Goal: Task Accomplishment & Management: Complete application form

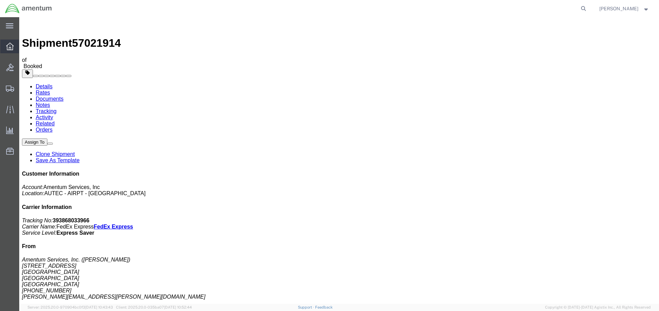
click at [10, 48] on icon at bounding box center [10, 47] width 8 height 8
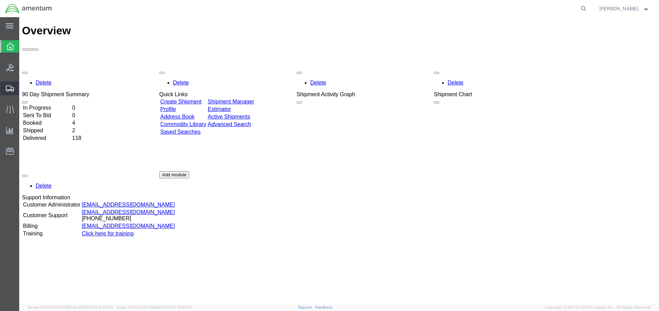
click at [0, 0] on span "Create Shipment" at bounding box center [0, 0] width 0 height 0
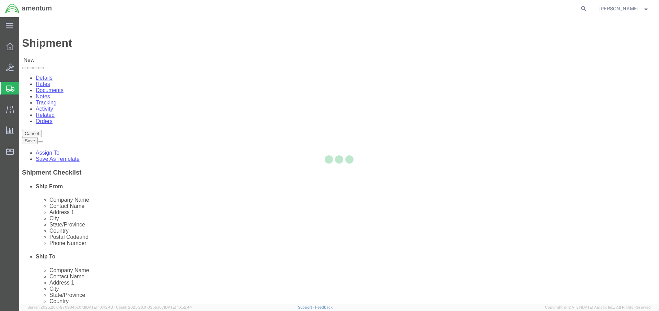
select select
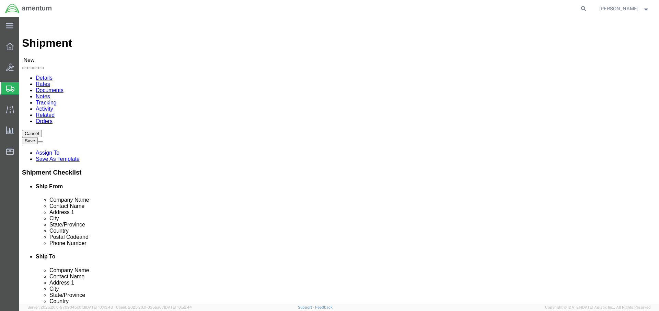
click input "text"
type input "[PERSON_NAME]"
click p "- Amentum Services, Inc. - ([PERSON_NAME]) [STREET_ADDRESS]"
select select "FL"
type input "[PERSON_NAME]"
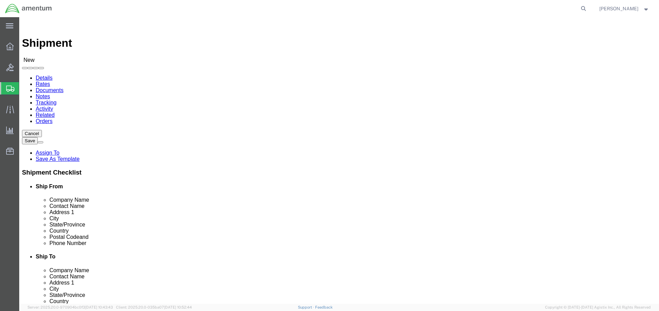
click input "text"
type input "Pacifi"
